Goal: Transaction & Acquisition: Purchase product/service

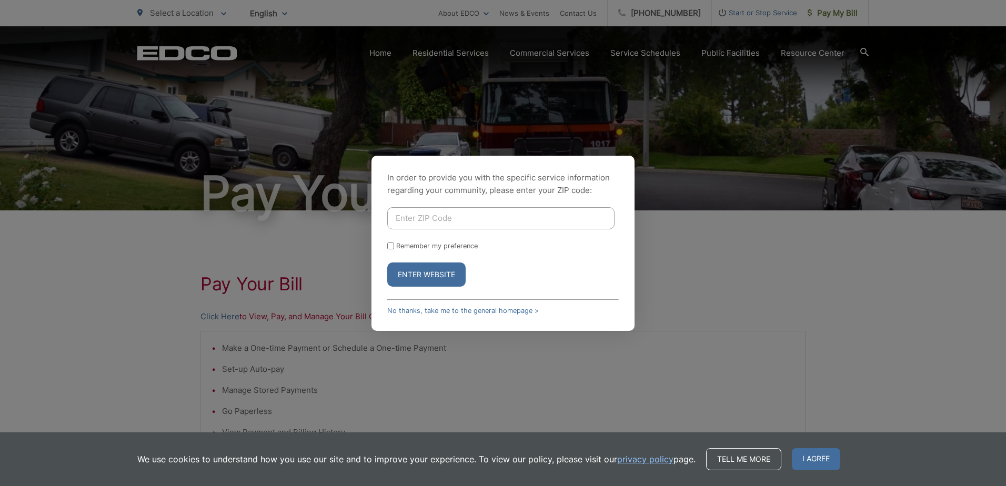
drag, startPoint x: 416, startPoint y: 221, endPoint x: 667, endPoint y: 104, distance: 277.0
click at [416, 221] on input "Enter ZIP Code" at bounding box center [500, 218] width 227 height 22
click at [419, 223] on input "Enter ZIP Code" at bounding box center [500, 218] width 227 height 22
type input "92078"
click at [420, 279] on button "Enter Website" at bounding box center [426, 274] width 78 height 24
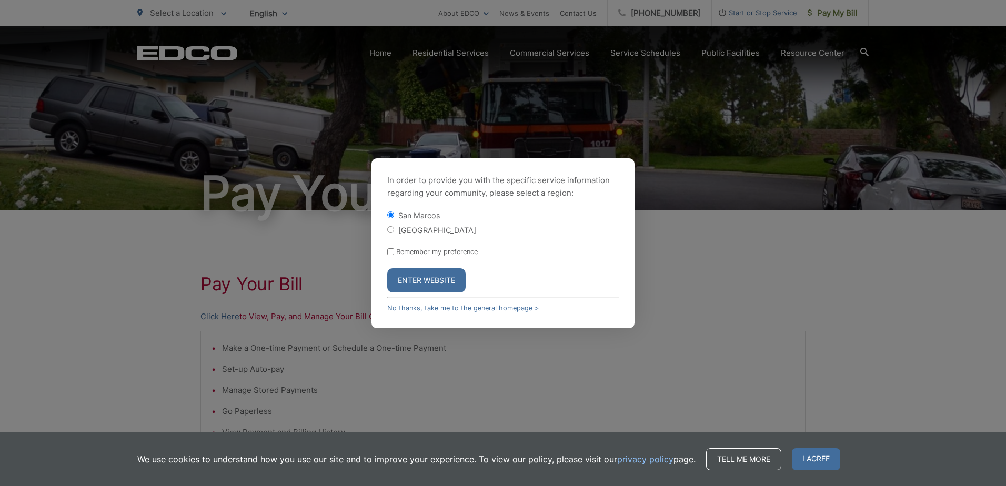
click at [392, 230] on input "[GEOGRAPHIC_DATA]" at bounding box center [390, 229] width 7 height 7
radio input "true"
click at [433, 285] on button "Enter Website" at bounding box center [426, 280] width 78 height 24
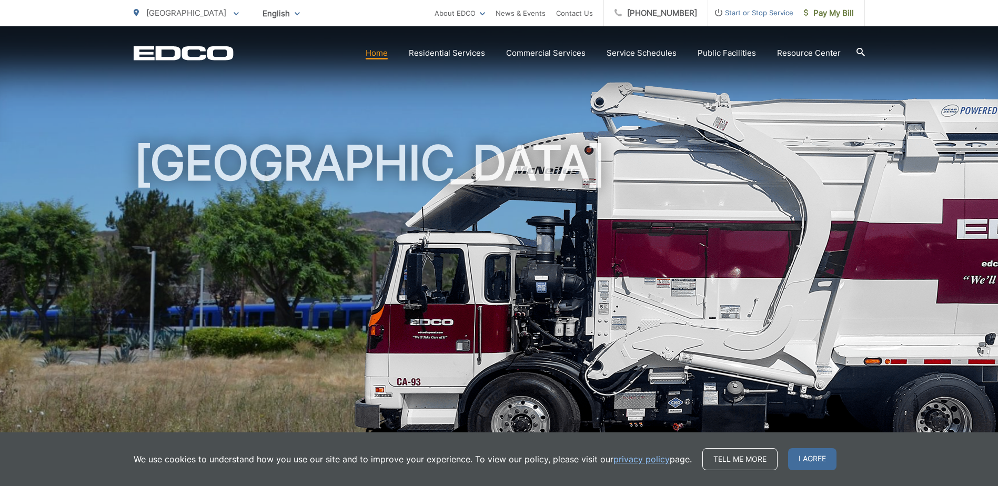
click at [771, 8] on span "Start or Stop Service" at bounding box center [750, 12] width 85 height 13
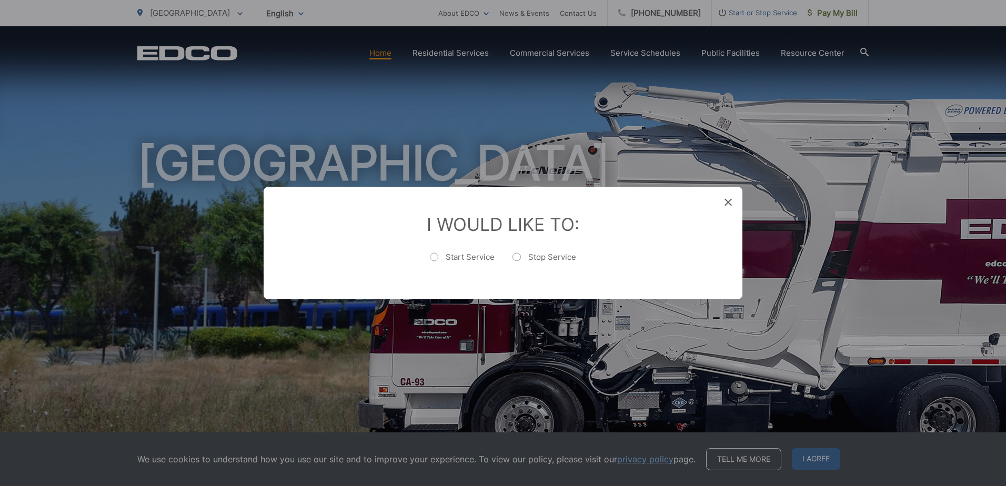
click at [819, 105] on div "Entry Status None In Progress Completed None None In Progress Completed I Would…" at bounding box center [503, 243] width 1006 height 486
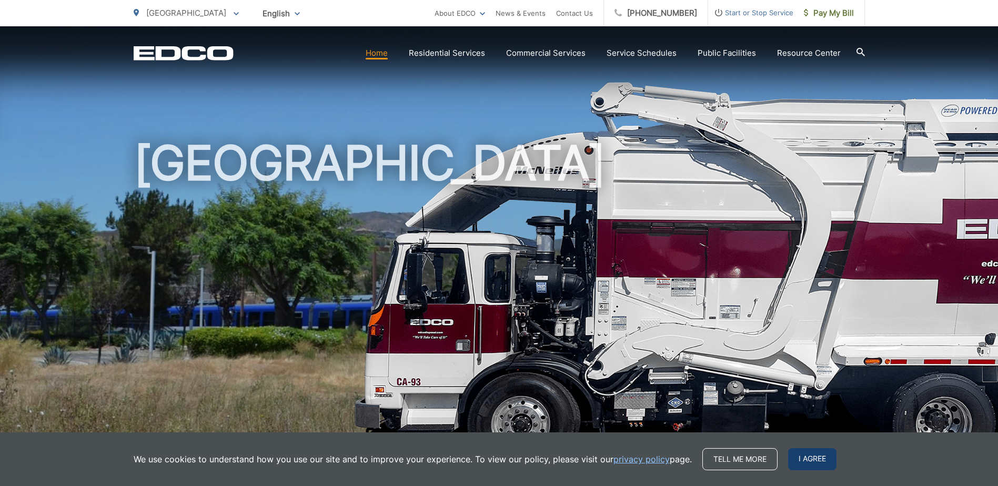
drag, startPoint x: 805, startPoint y: 463, endPoint x: 759, endPoint y: 271, distance: 197.5
click at [806, 461] on span "I agree" at bounding box center [812, 459] width 48 height 22
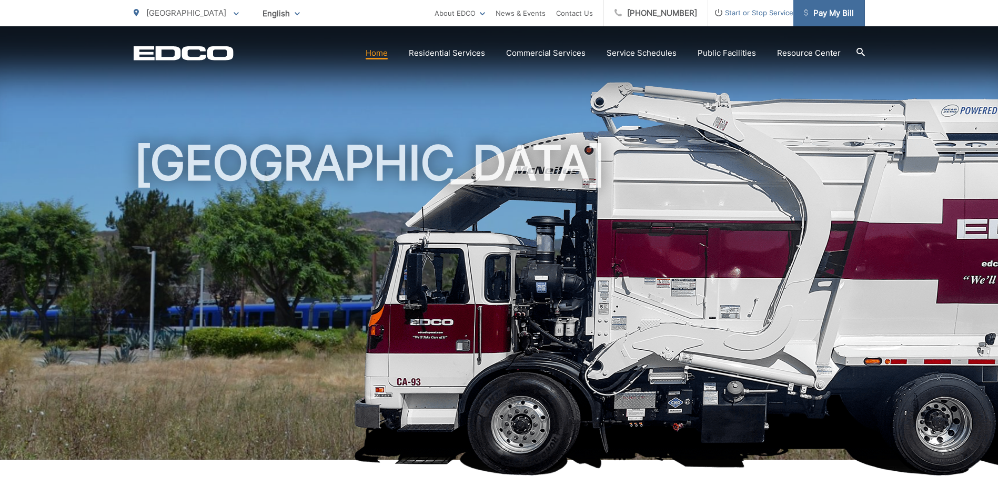
click at [830, 11] on span "Pay My Bill" at bounding box center [829, 13] width 50 height 13
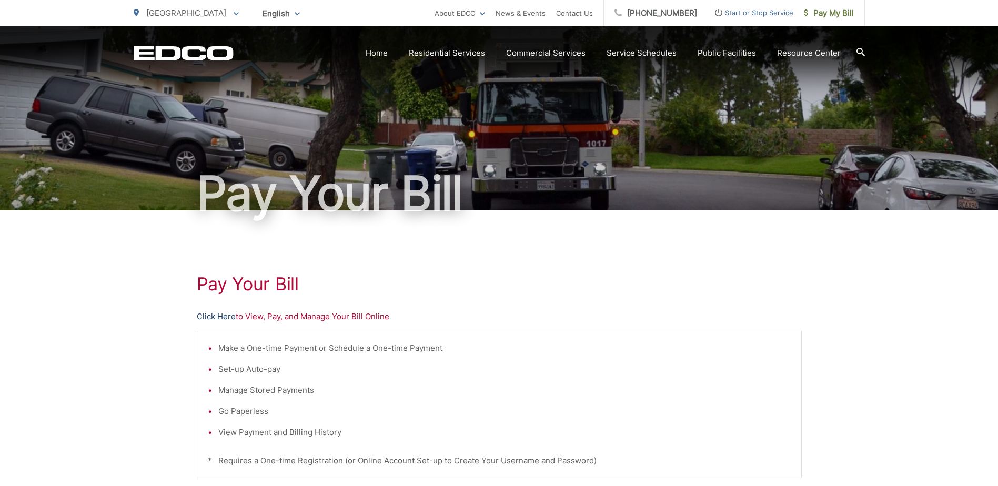
click at [219, 318] on link "Click Here" at bounding box center [216, 316] width 39 height 13
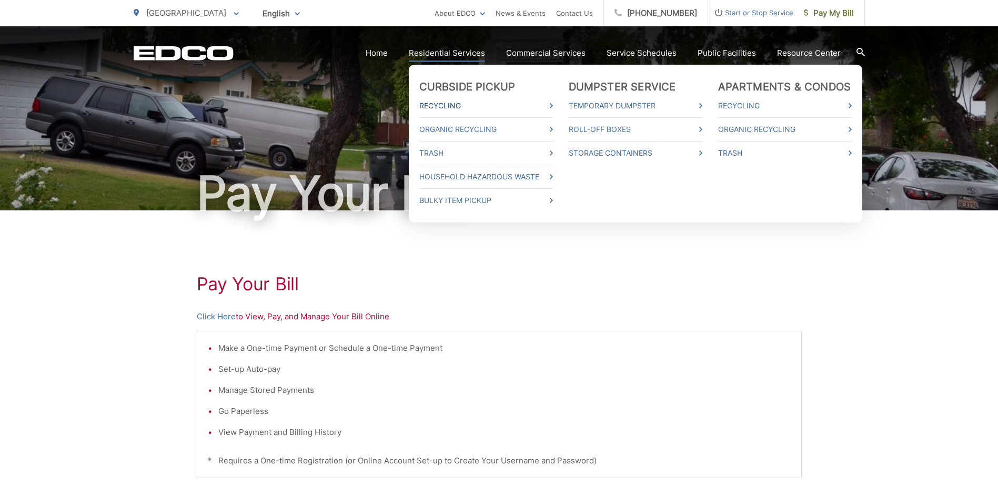
click at [466, 105] on link "Recycling" at bounding box center [486, 105] width 134 height 13
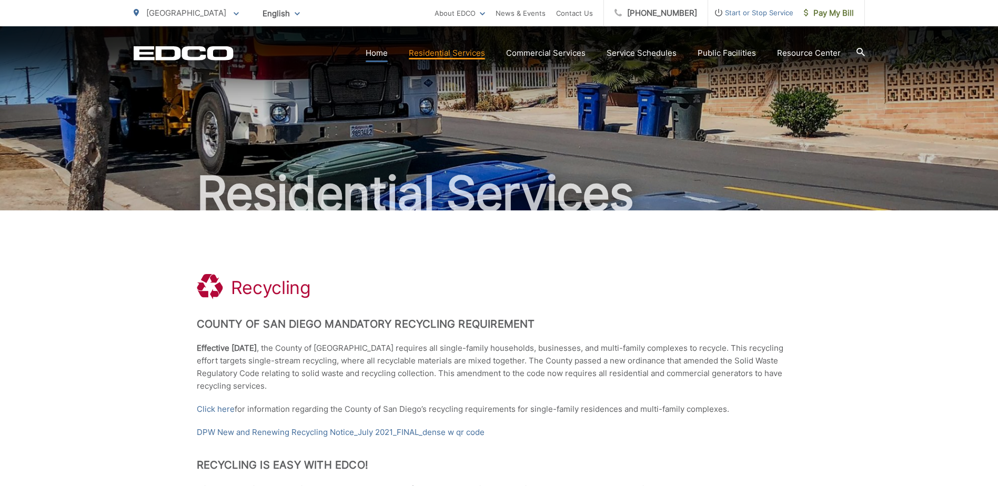
click at [375, 52] on link "Home" at bounding box center [377, 53] width 22 height 13
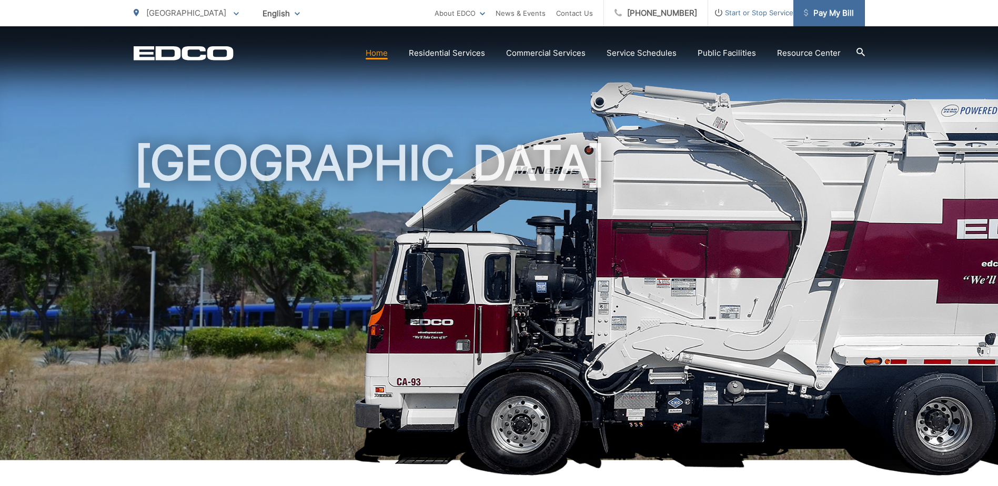
click at [832, 9] on span "Pay My Bill" at bounding box center [829, 13] width 50 height 13
